Goal: Information Seeking & Learning: Learn about a topic

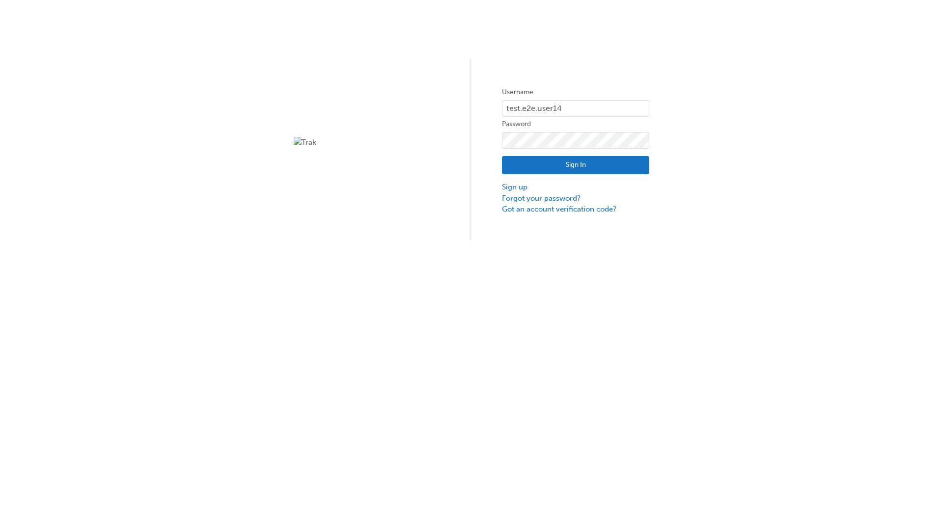
type input "test.e2e.user14"
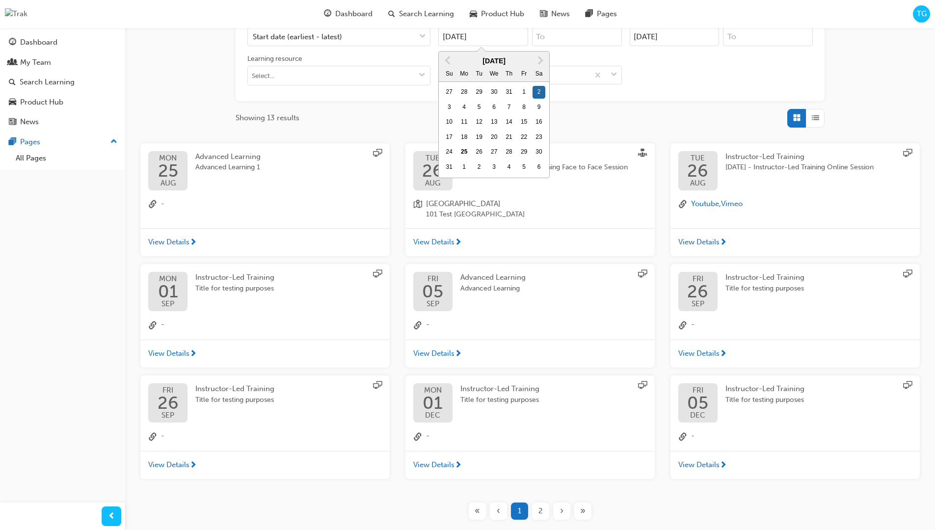
type input "[DATE]"
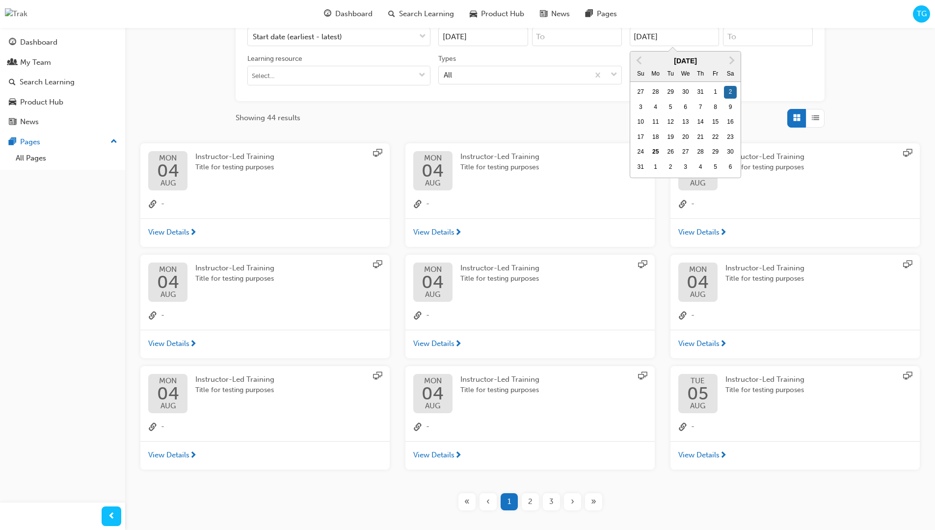
type input "[DATE]"
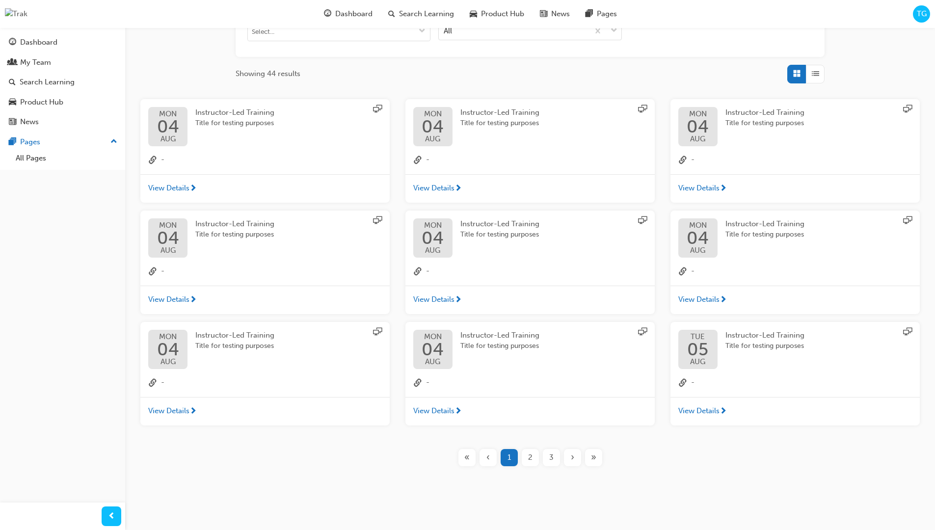
click at [445, 30] on input "Types All" at bounding box center [444, 30] width 1 height 8
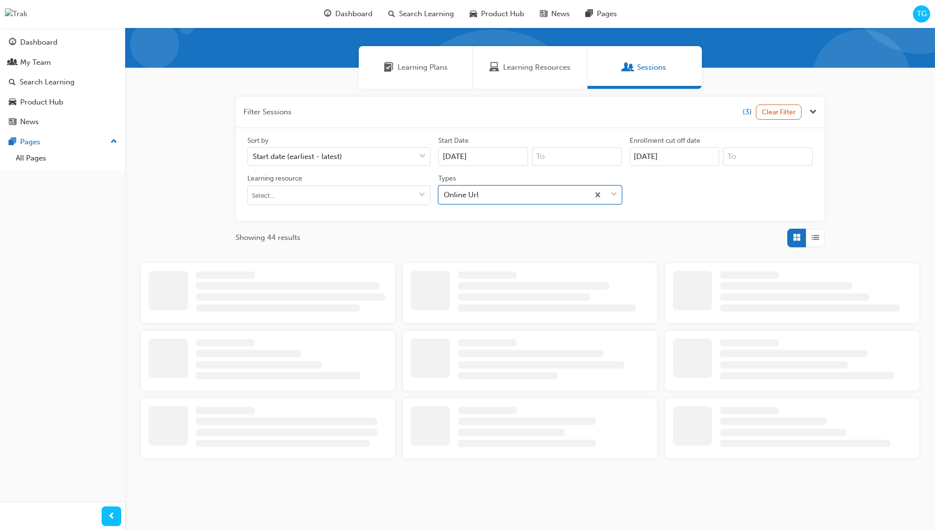
scroll to position [221, 0]
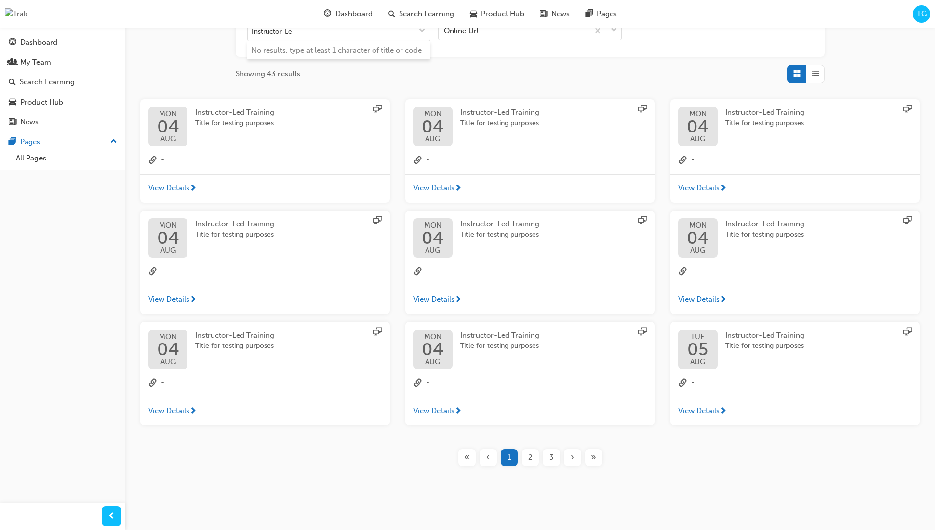
type input "Instructor-Led"
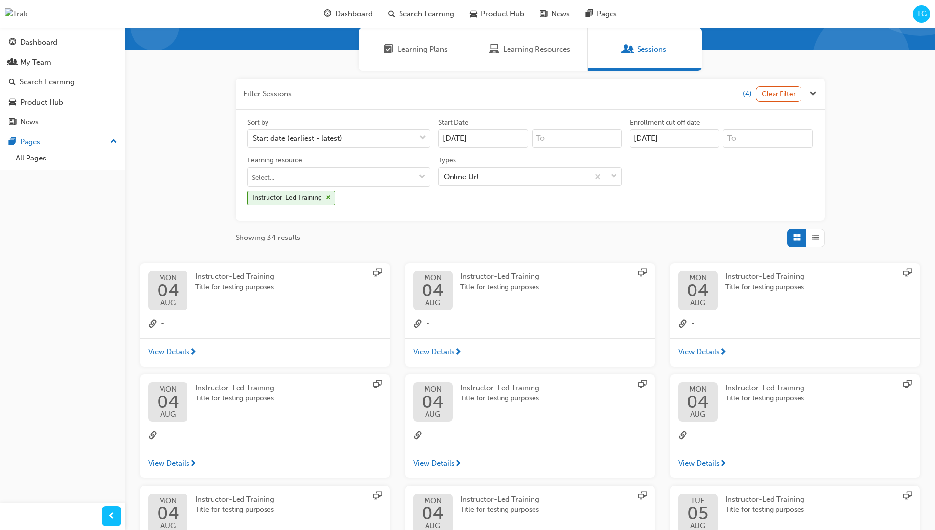
scroll to position [221, 0]
